Goal: Find specific page/section: Find specific page/section

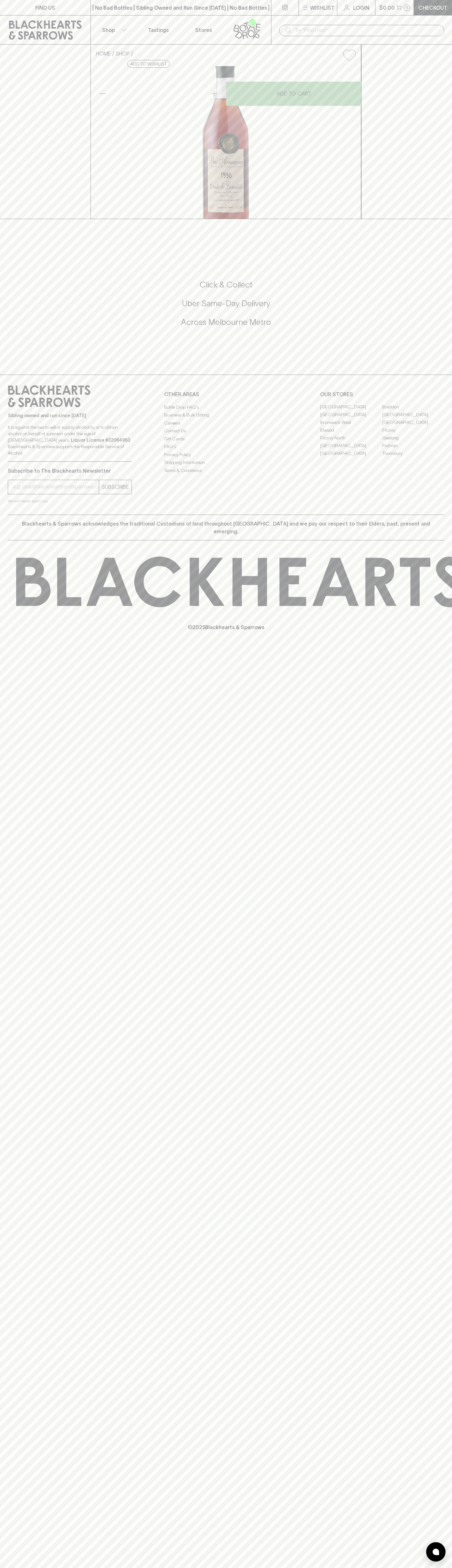
click at [225, 22] on link "Stores" at bounding box center [203, 30] width 45 height 29
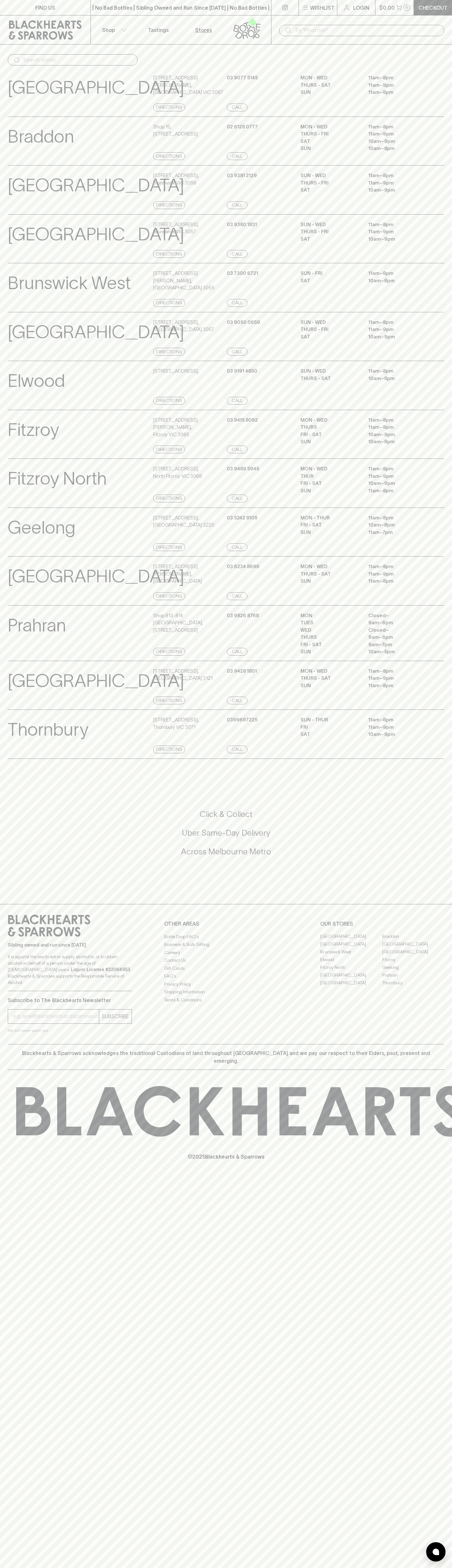
click at [42, 1567] on html "FIND US | No Bad Bottles | Sibling Owned and Run Since 2006 | No Bad Bottles | …" at bounding box center [226, 784] width 452 height 1568
click at [32, 1505] on div "FIND US | No Bad Bottles | Sibling Owned and Run Since 2006 | No Bad Bottles | …" at bounding box center [226, 784] width 452 height 1568
